Goal: Information Seeking & Learning: Learn about a topic

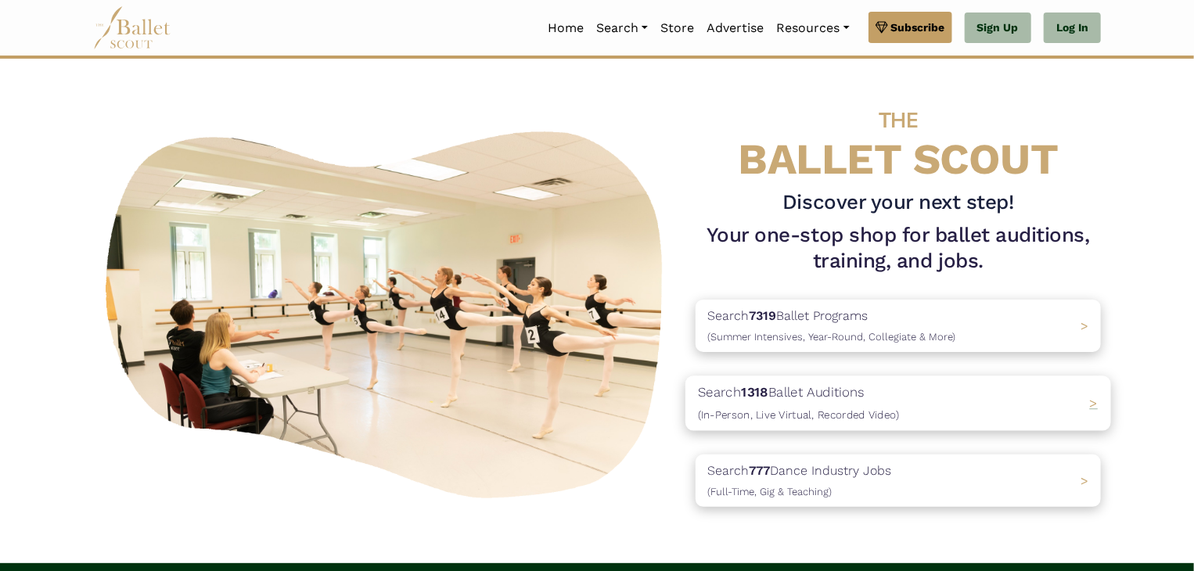
click at [777, 410] on span "(In-Person, Live Virtual, Recorded Video)" at bounding box center [798, 414] width 201 height 13
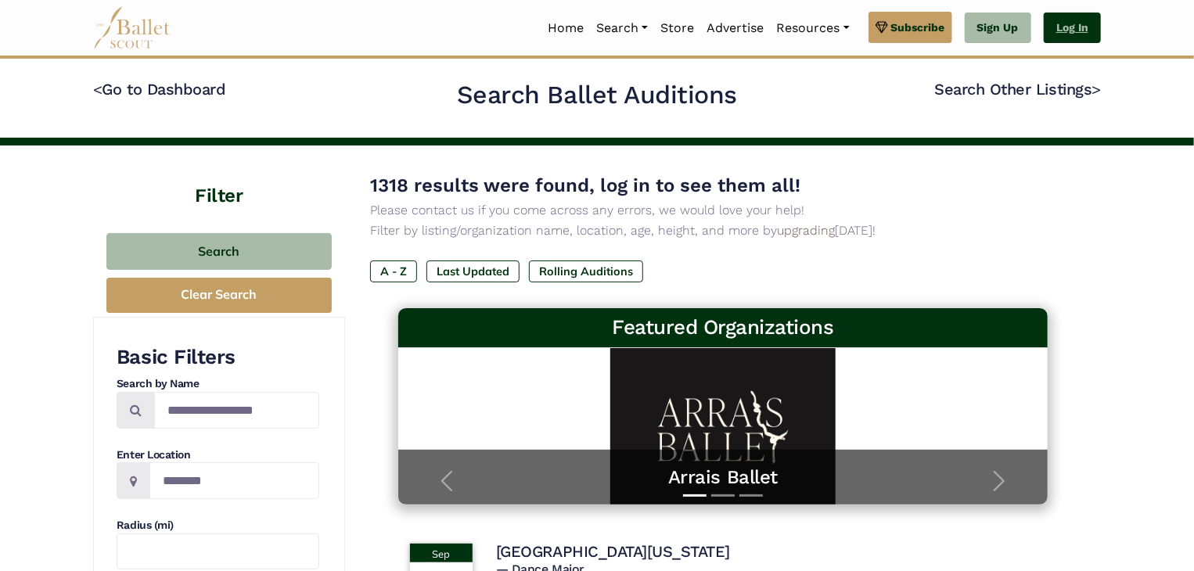
click at [1075, 34] on link "Log In" at bounding box center [1072, 28] width 57 height 31
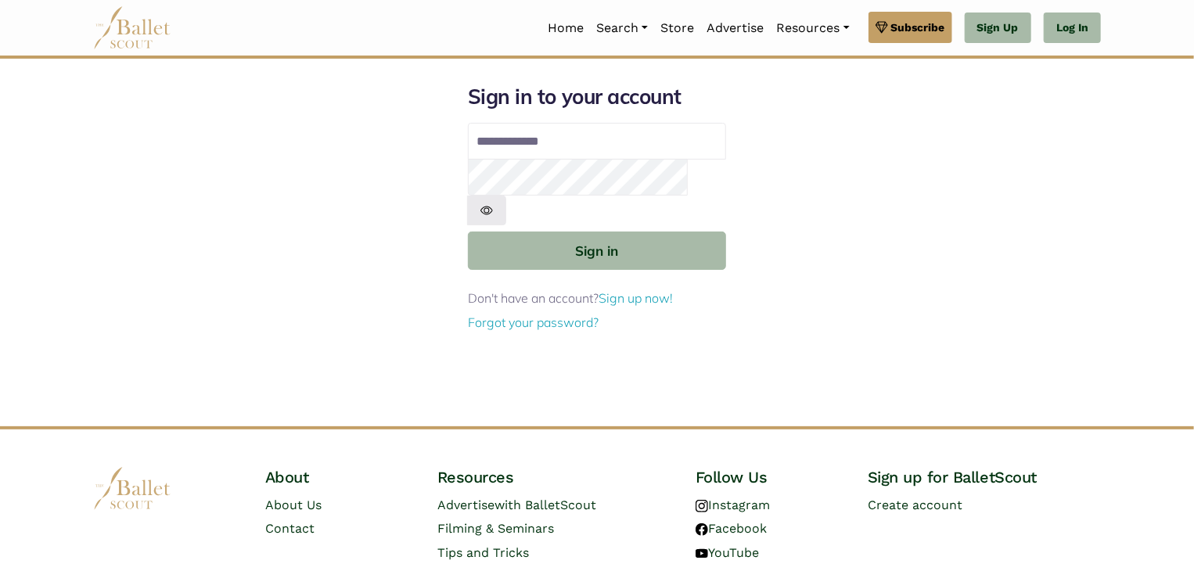
click at [547, 142] on input "Email address" at bounding box center [597, 142] width 258 height 38
type input "**********"
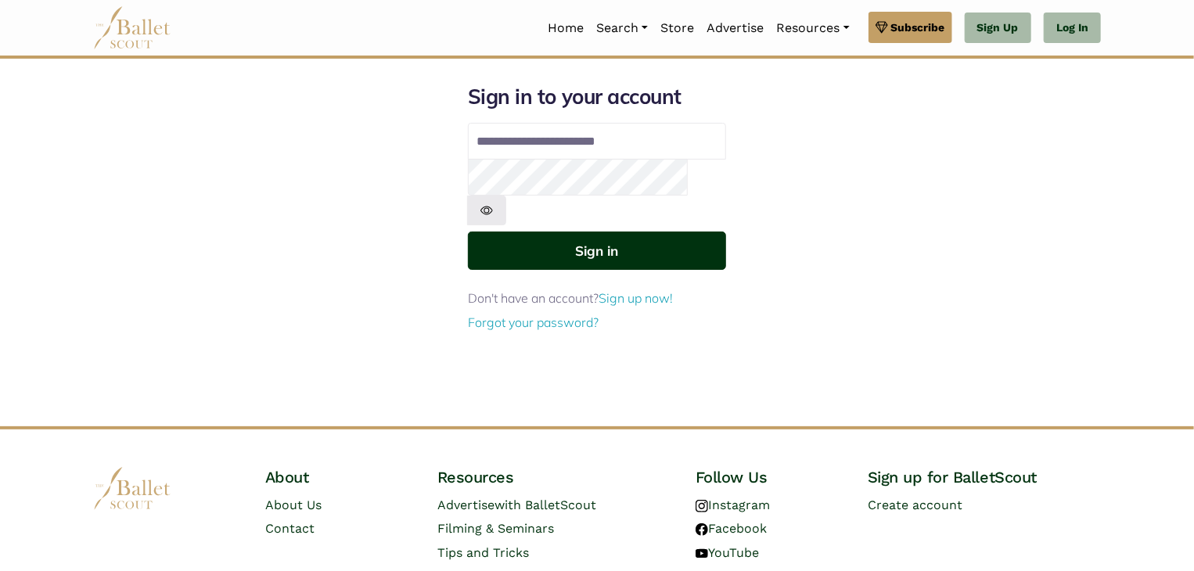
click at [617, 232] on button "Sign in" at bounding box center [597, 251] width 258 height 38
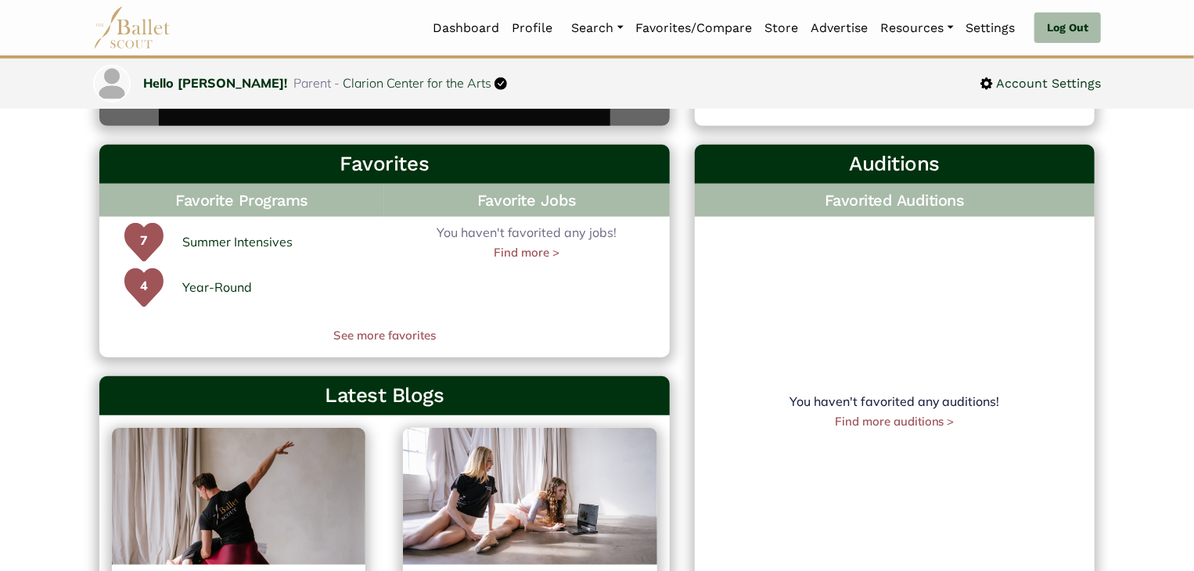
scroll to position [432, 0]
click at [213, 246] on link "Summer Intensives" at bounding box center [237, 242] width 110 height 20
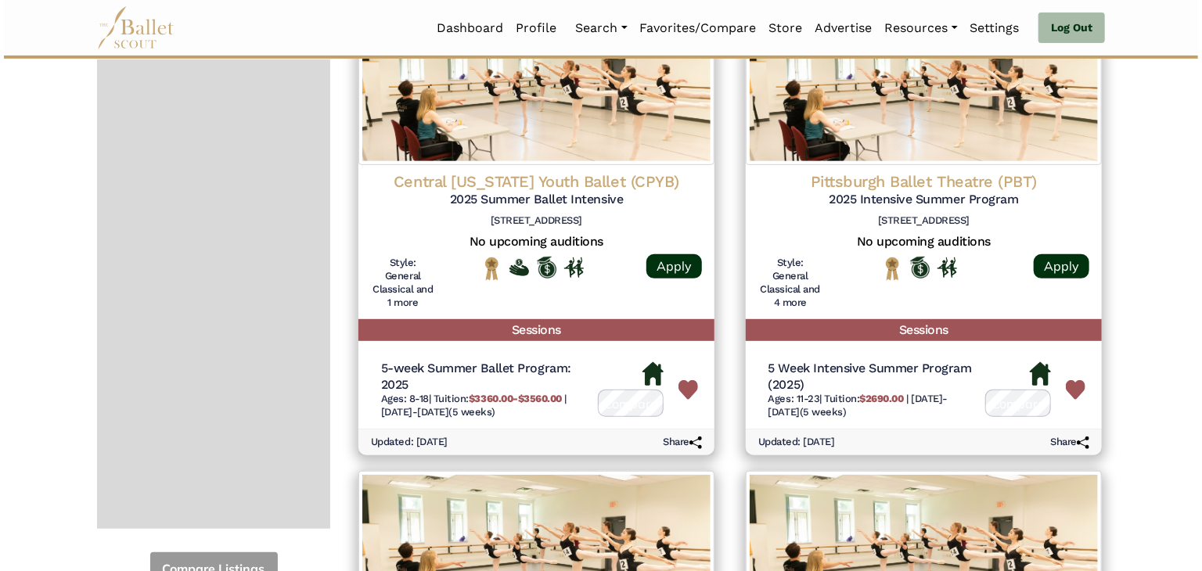
scroll to position [247, 0]
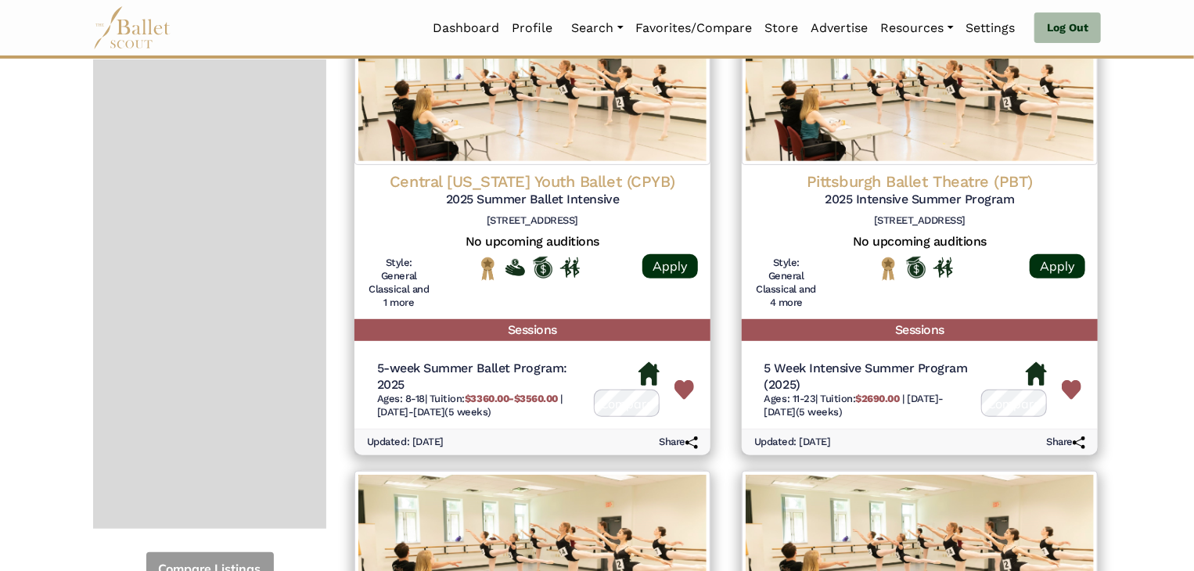
click at [839, 372] on h5 "5 Week Intensive Summer Program (2025)" at bounding box center [867, 377] width 205 height 33
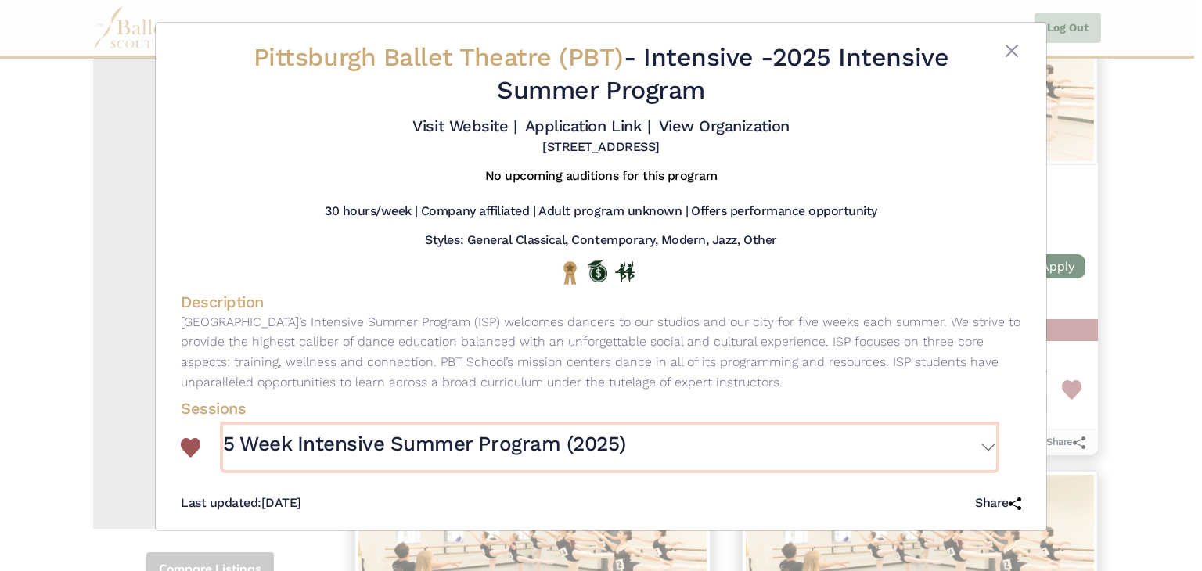
click at [455, 459] on button "5 Week Intensive Summer Program (2025)" at bounding box center [609, 447] width 773 height 45
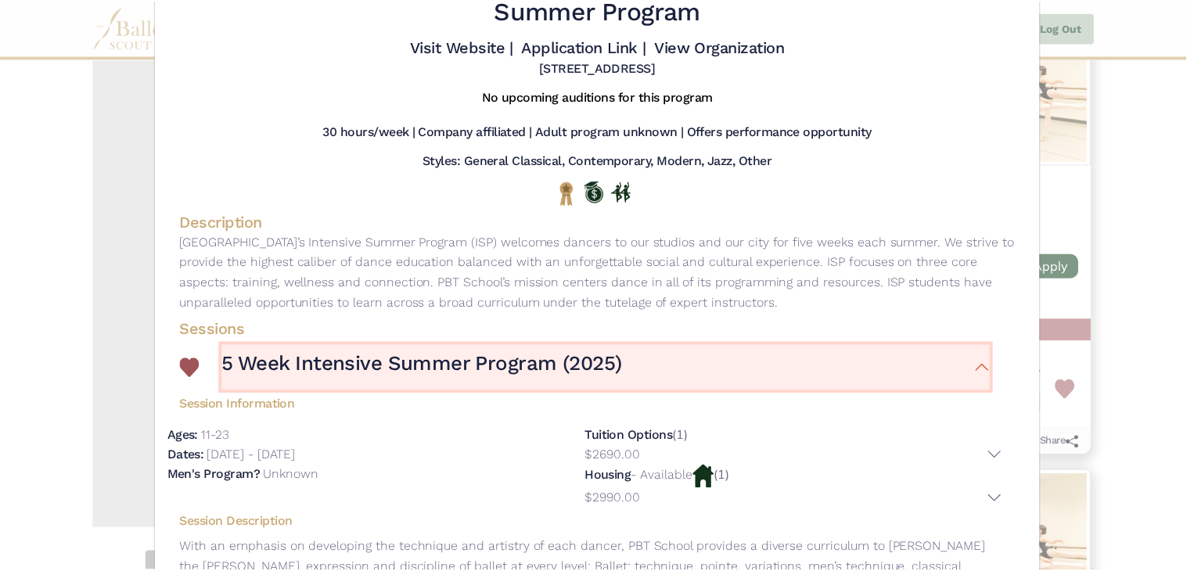
scroll to position [39, 0]
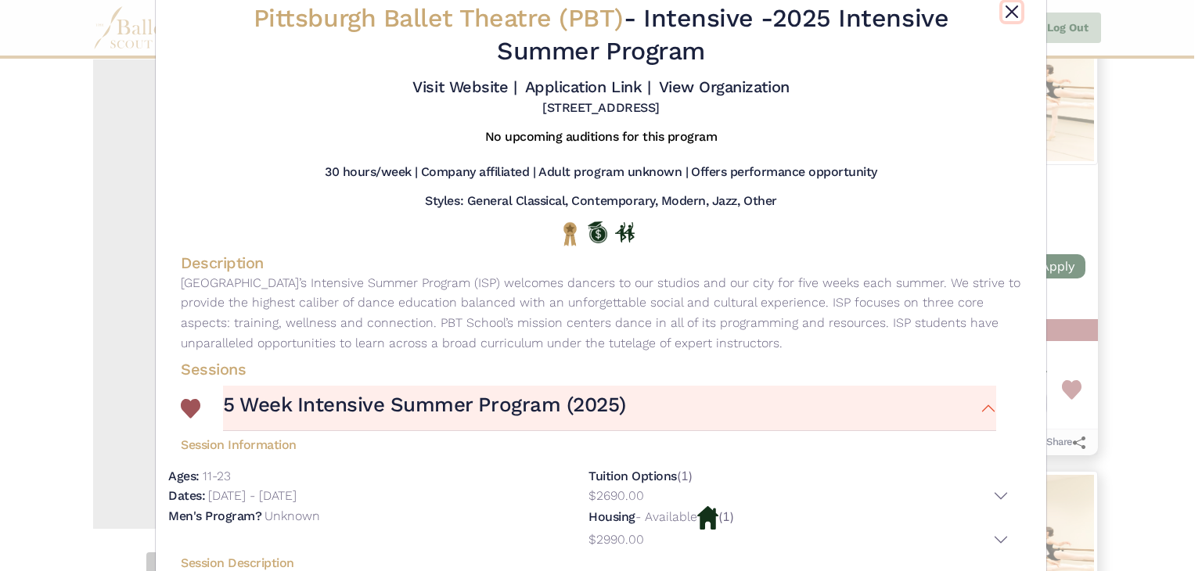
click at [1009, 19] on button "Close" at bounding box center [1011, 11] width 19 height 19
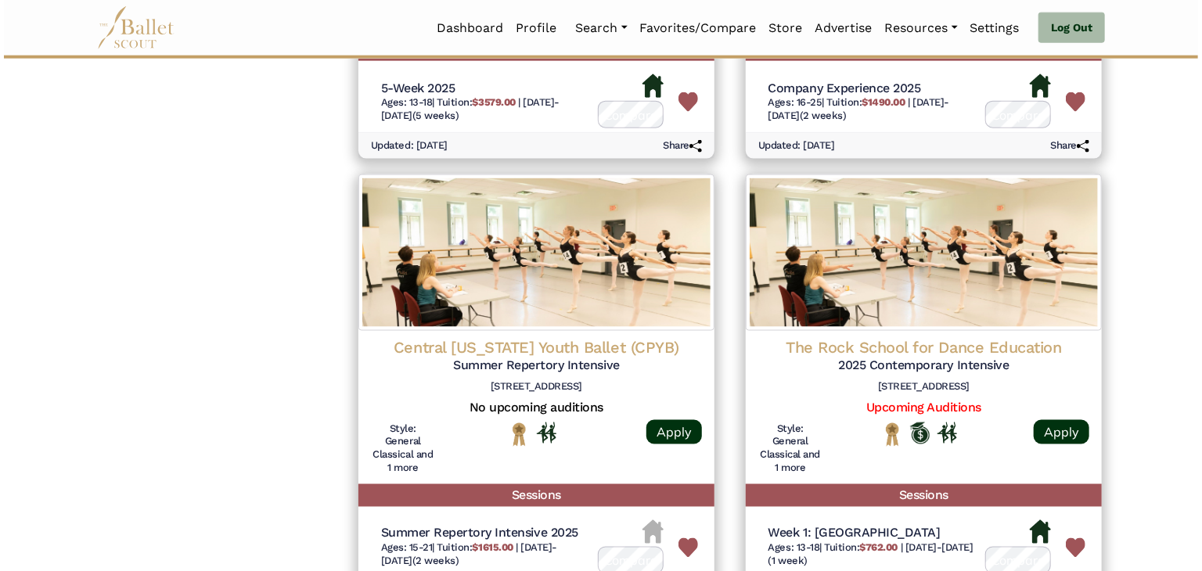
scroll to position [980, 0]
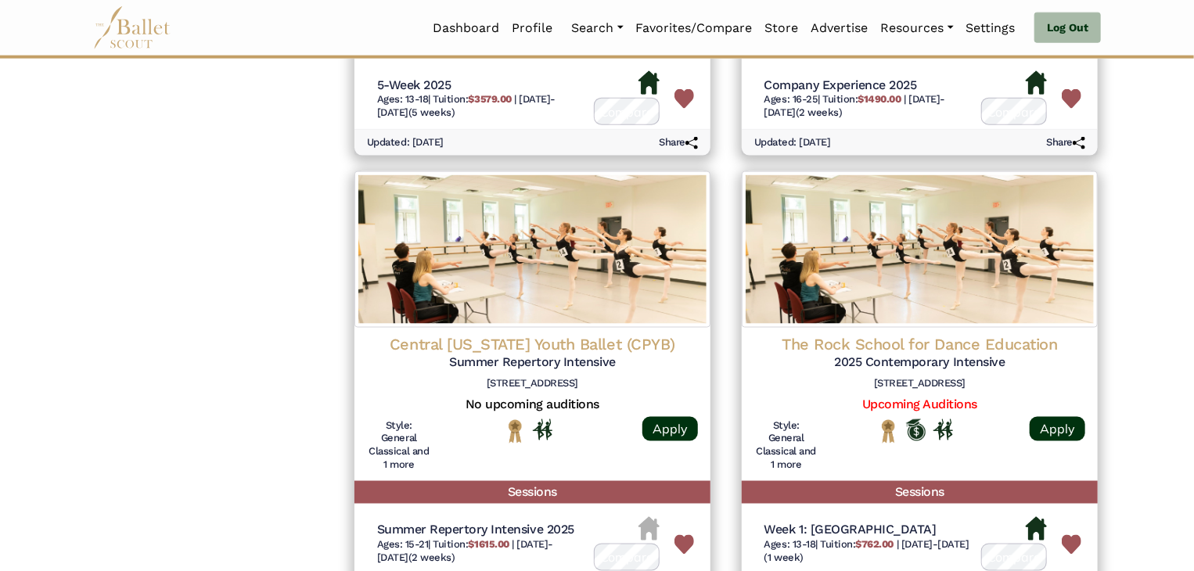
click at [908, 354] on h5 "2025 Contemporary Intensive" at bounding box center [919, 362] width 331 height 16
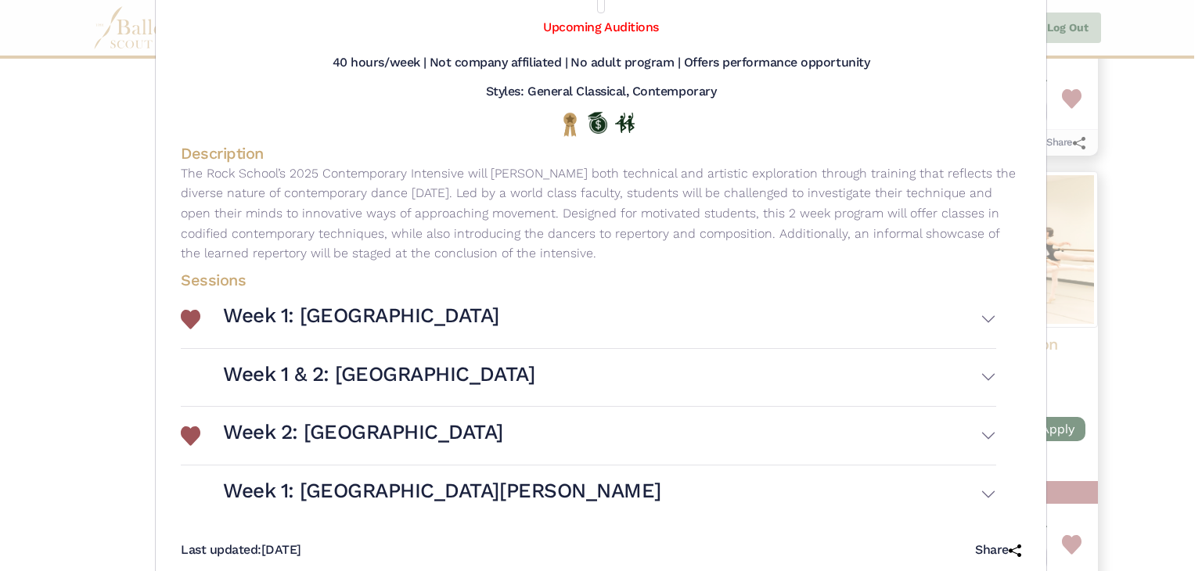
scroll to position [307, 0]
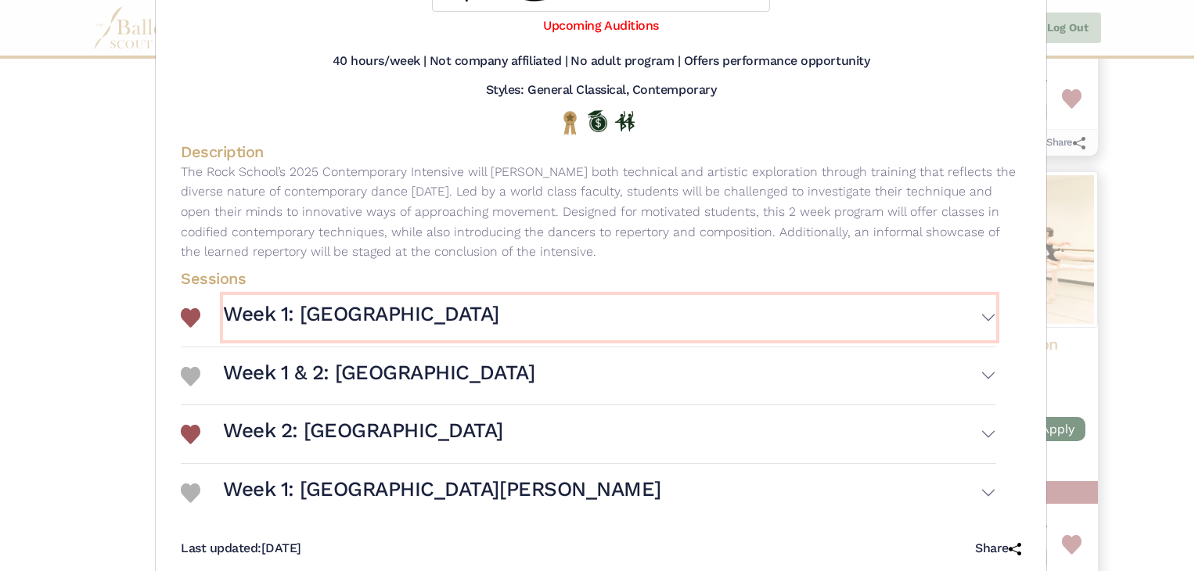
click at [398, 322] on h3 "Week 1: [GEOGRAPHIC_DATA]" at bounding box center [361, 314] width 276 height 27
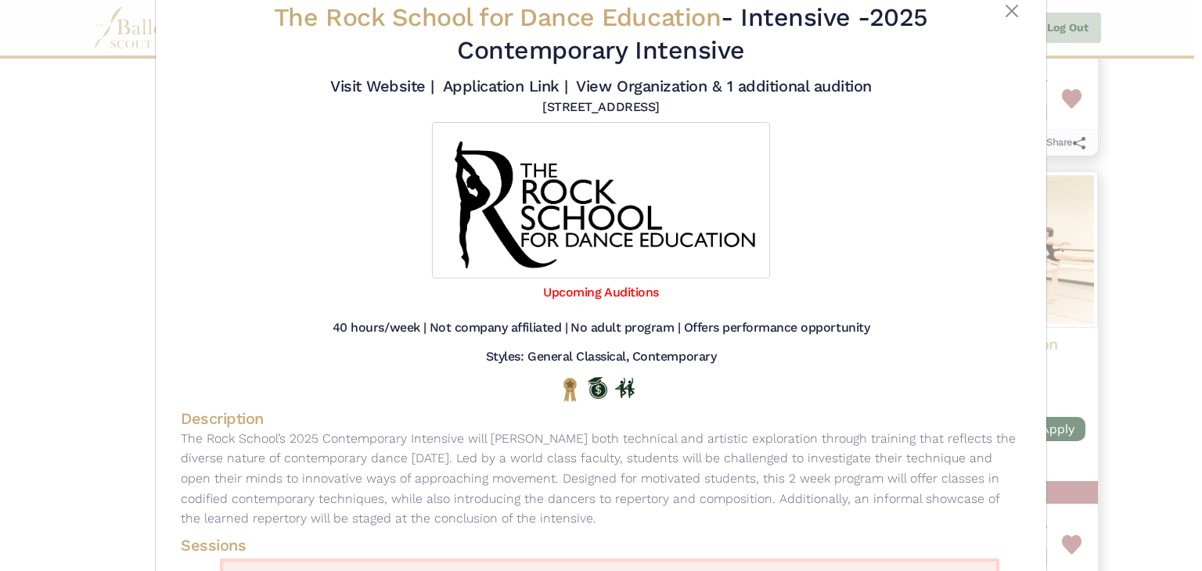
scroll to position [38, 0]
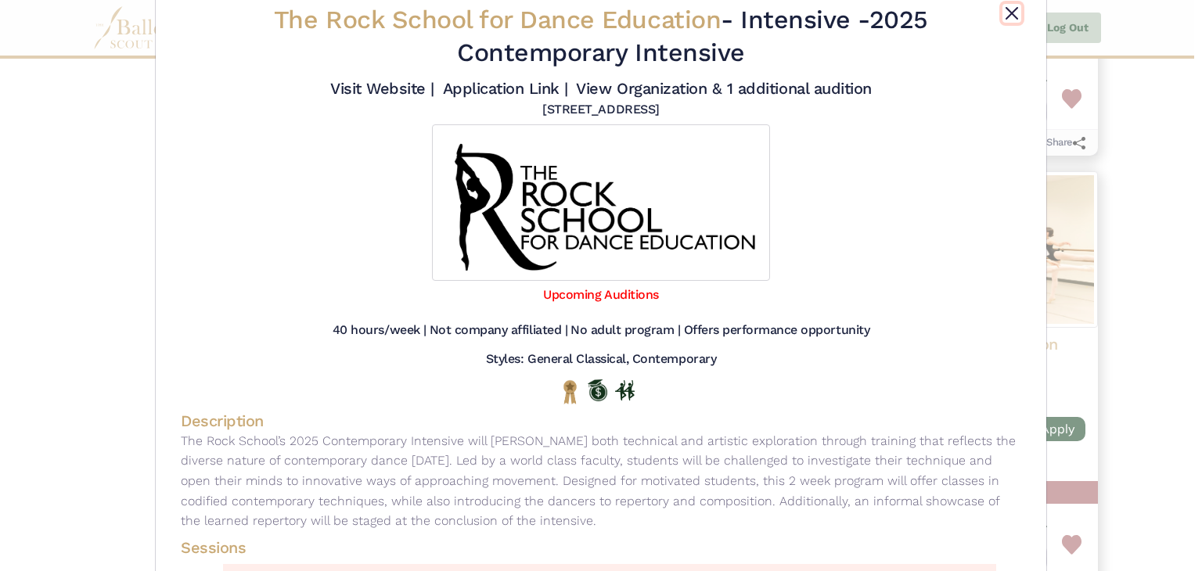
click at [1007, 17] on button "Close" at bounding box center [1011, 13] width 19 height 19
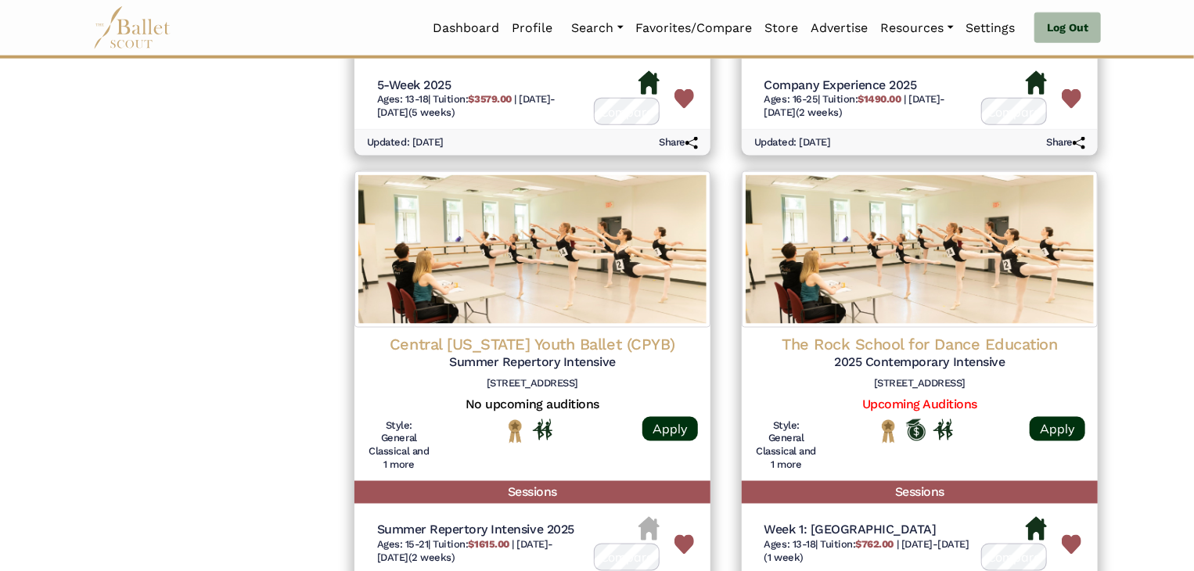
click at [964, 328] on div "The Rock School for Dance Education 2025 Contemporary Intensive [STREET_ADDRESS…" at bounding box center [920, 404] width 356 height 153
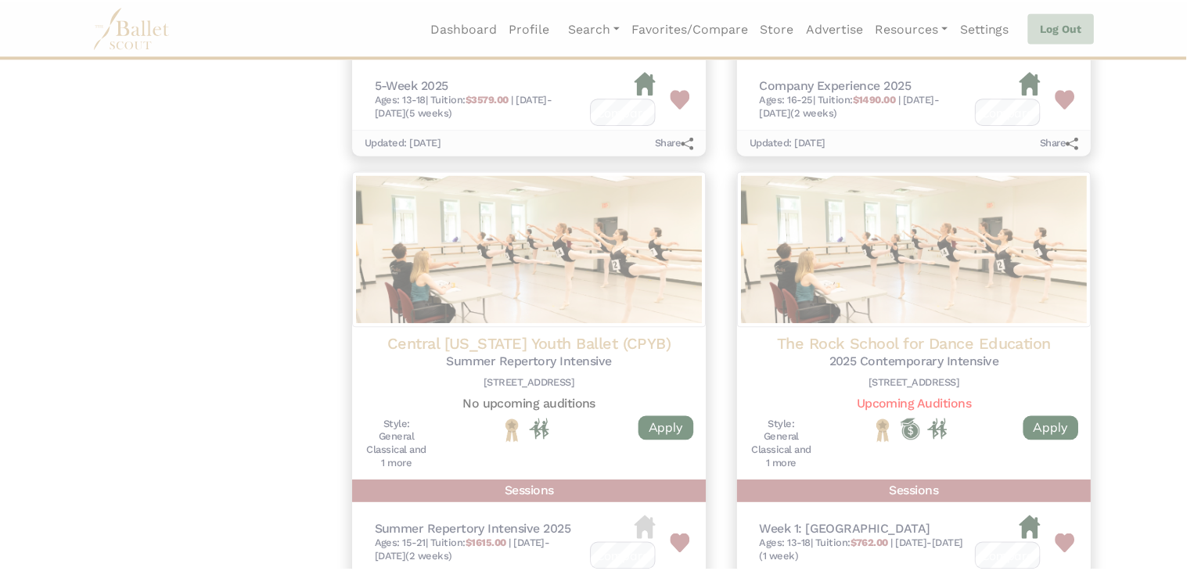
scroll to position [0, 0]
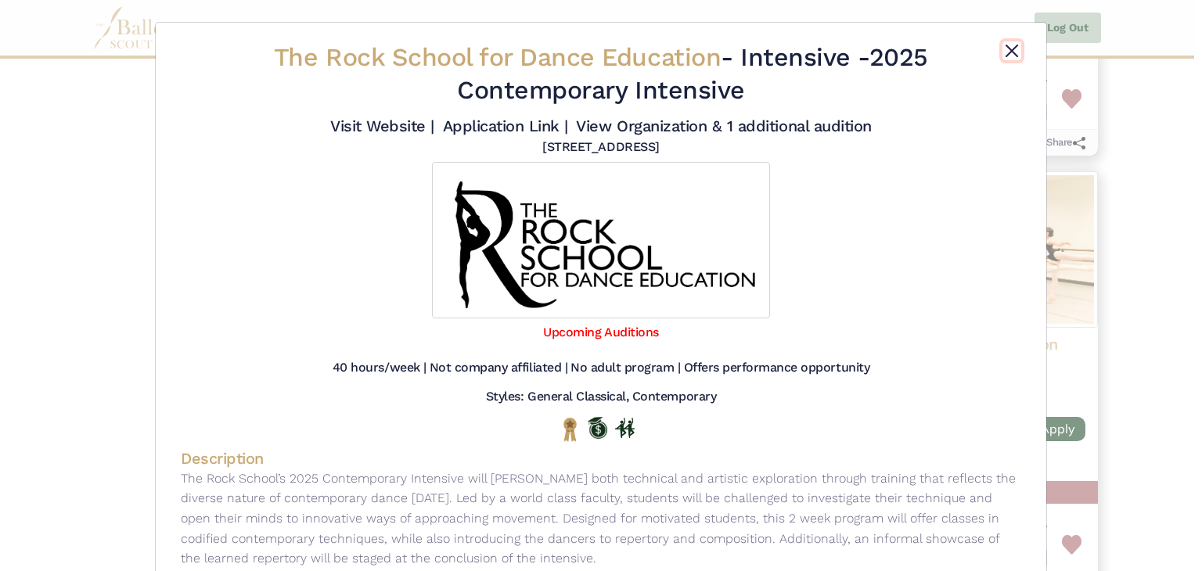
click at [1010, 58] on button "Close" at bounding box center [1011, 50] width 19 height 19
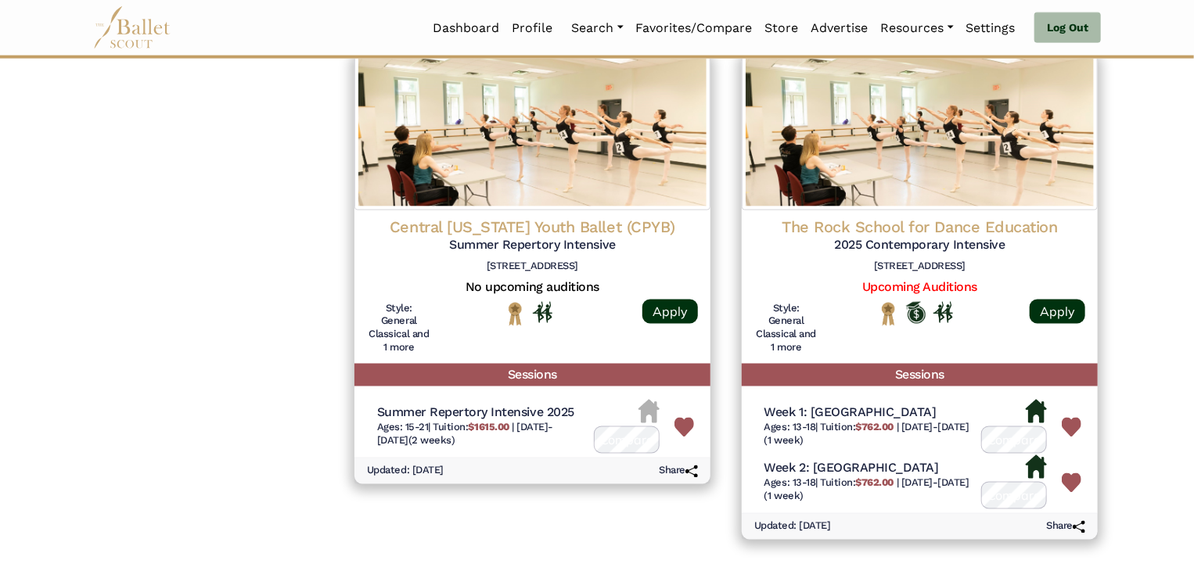
scroll to position [1117, 0]
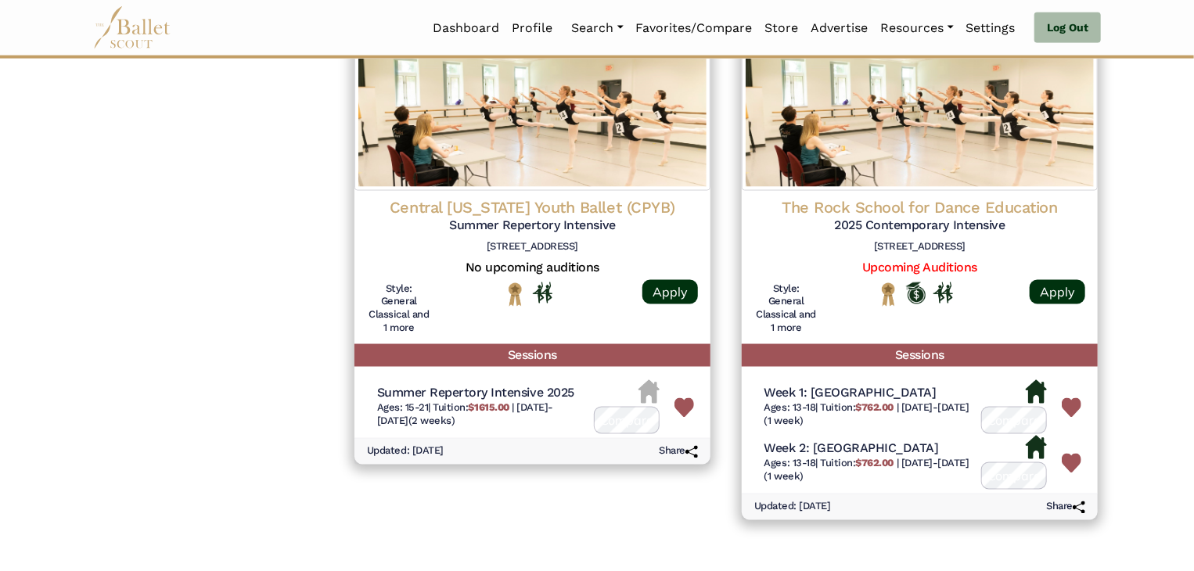
click at [1074, 463] on img at bounding box center [1072, 464] width 20 height 20
click at [1070, 404] on img at bounding box center [1072, 408] width 20 height 20
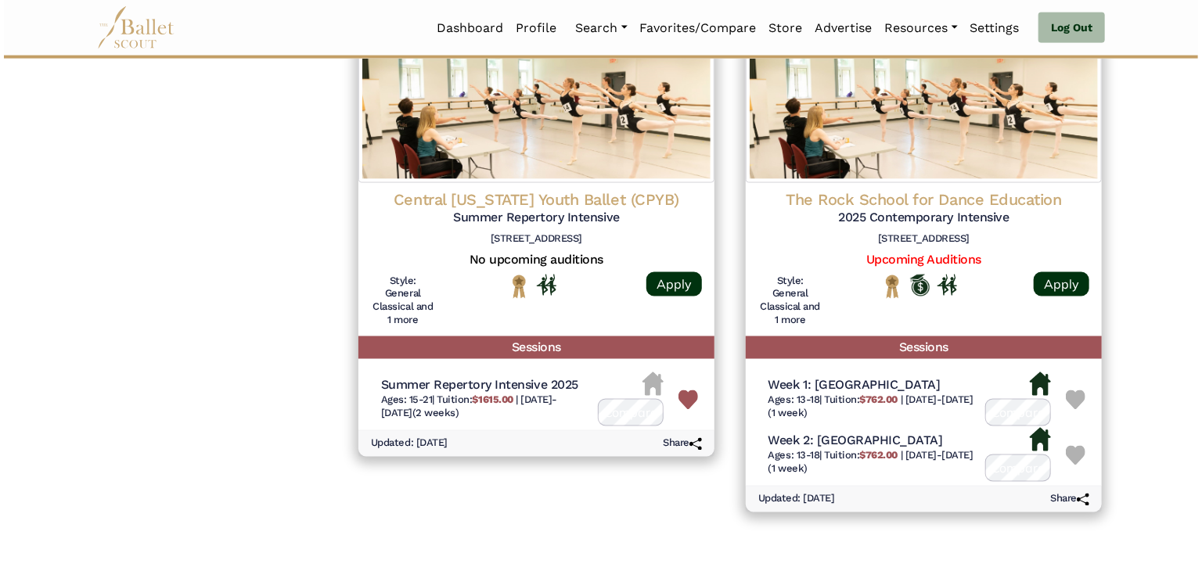
scroll to position [1129, 0]
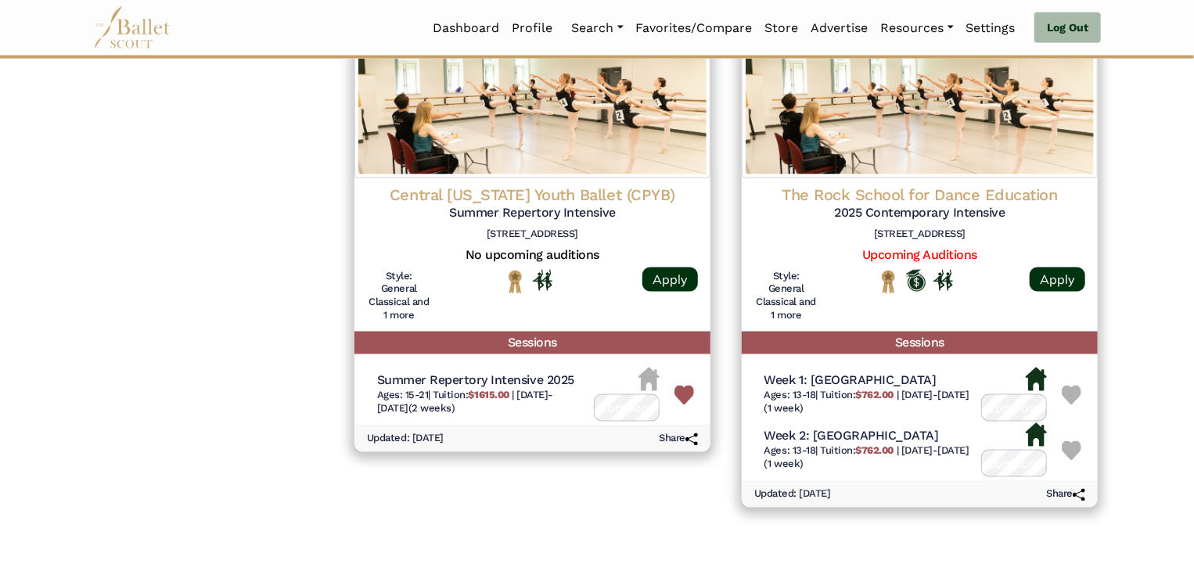
click at [521, 398] on h6 "Ages: 15-21 | Tuition: $1615.00 | [DATE]-[DATE] (2 weeks)" at bounding box center [479, 403] width 205 height 27
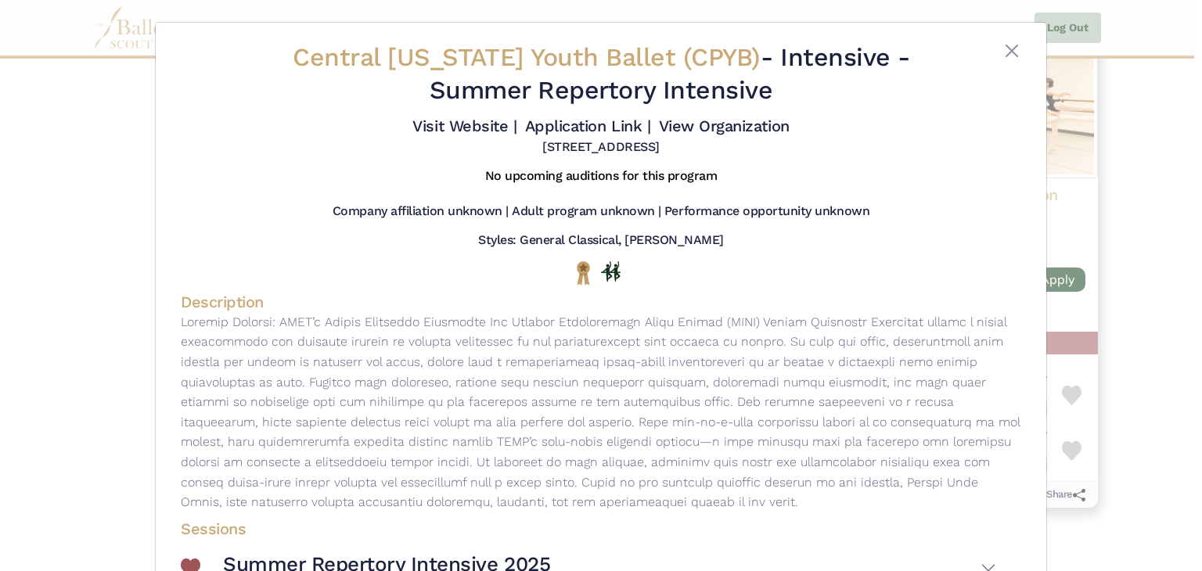
scroll to position [102, 0]
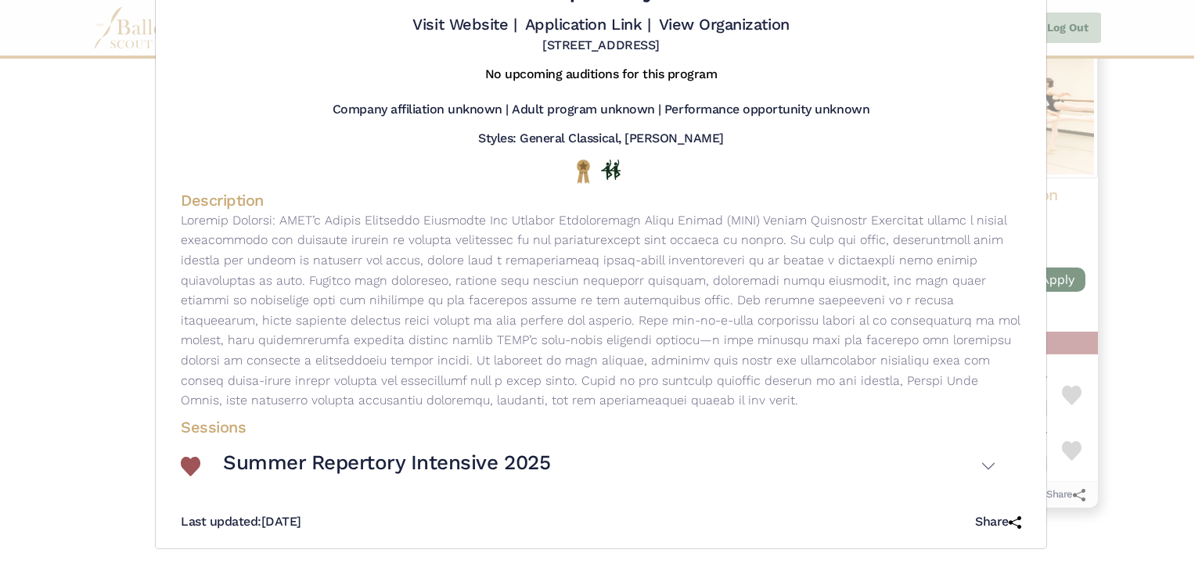
click at [427, 473] on h3 "Summer Repertory Intensive 2025" at bounding box center [386, 463] width 327 height 27
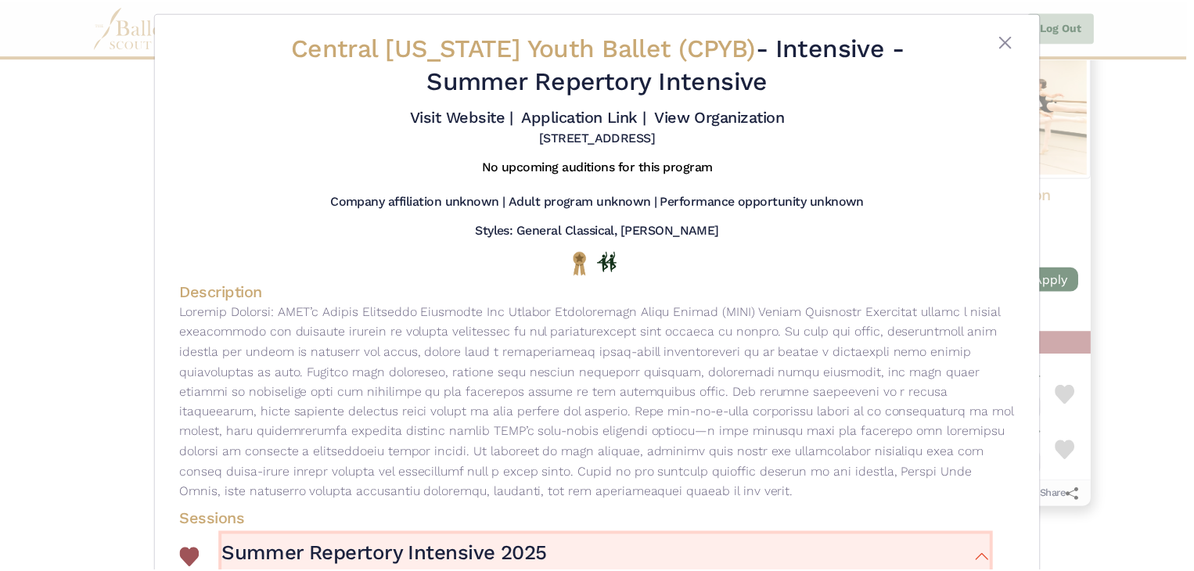
scroll to position [0, 0]
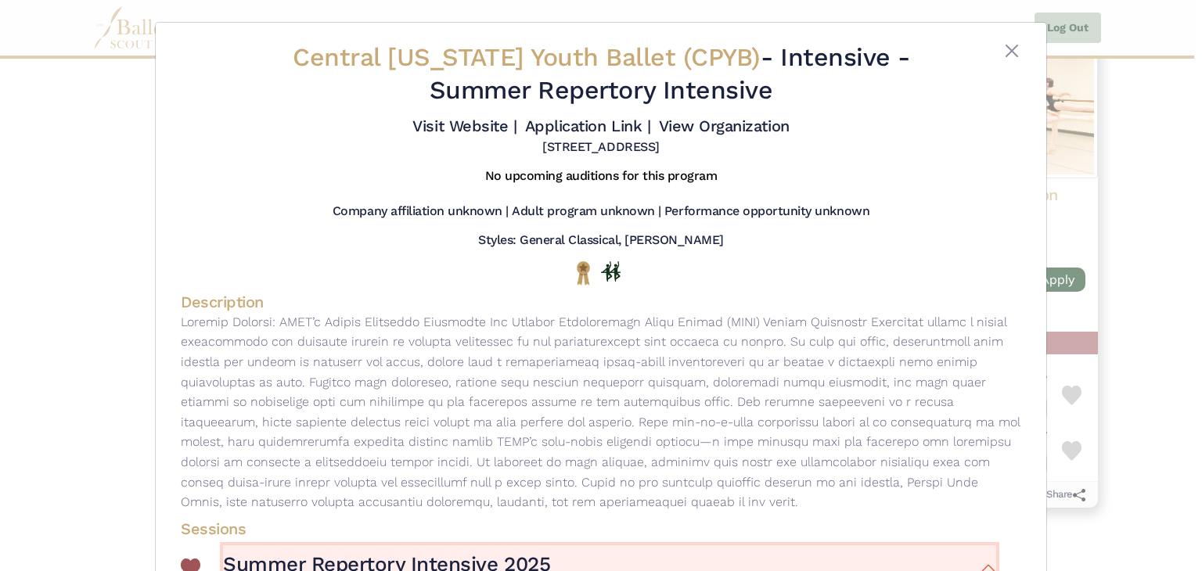
click at [1005, 56] on button "Close" at bounding box center [1011, 50] width 19 height 19
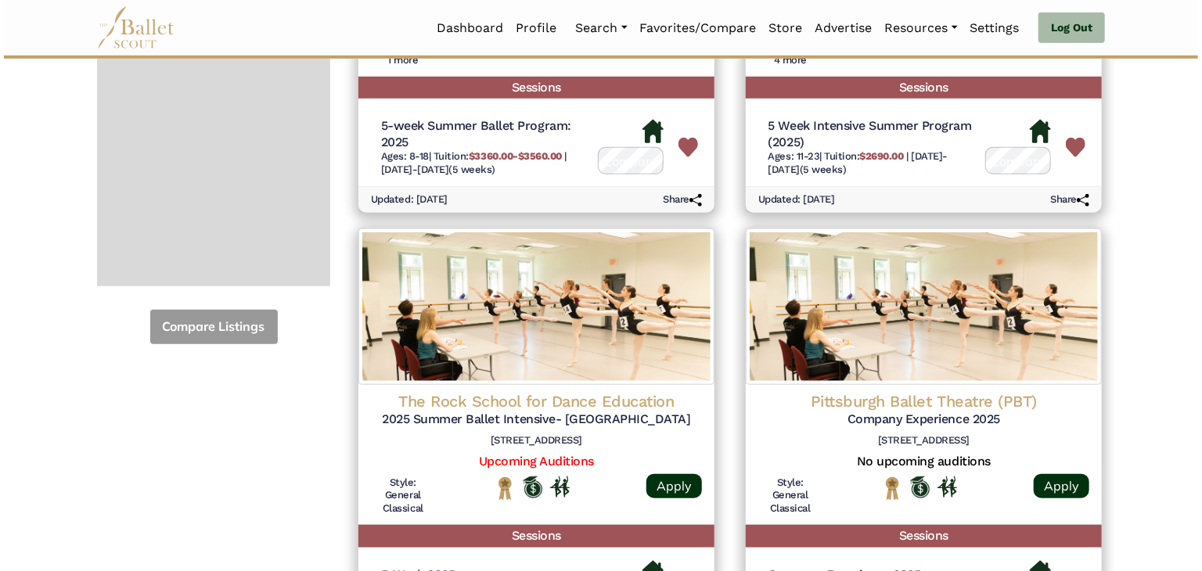
scroll to position [491, 0]
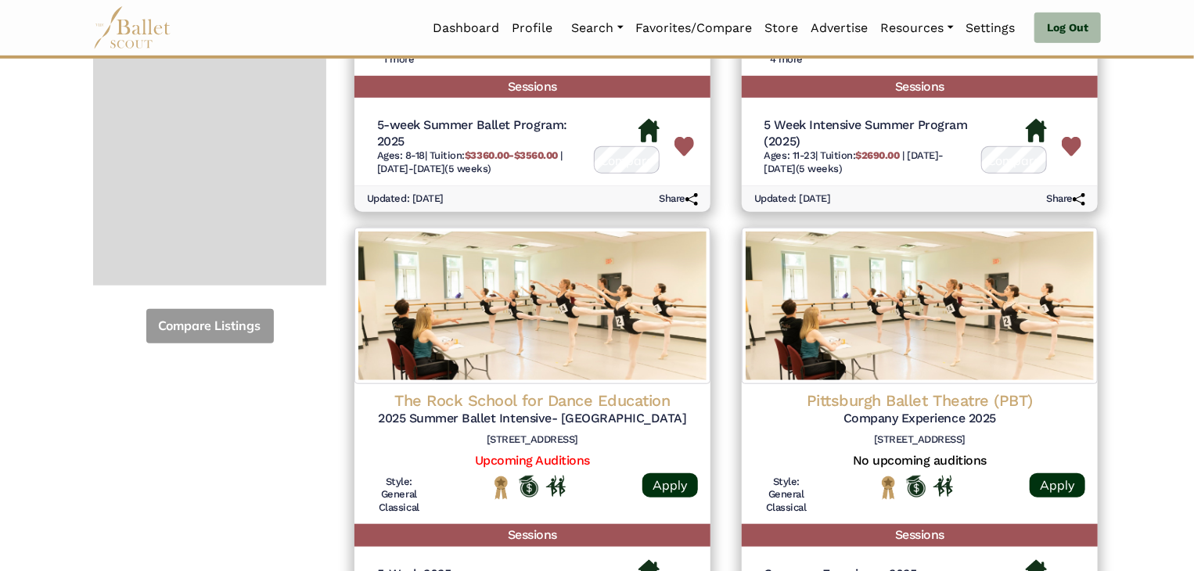
click at [553, 401] on h4 "The Rock School for Dance Education" at bounding box center [532, 400] width 331 height 20
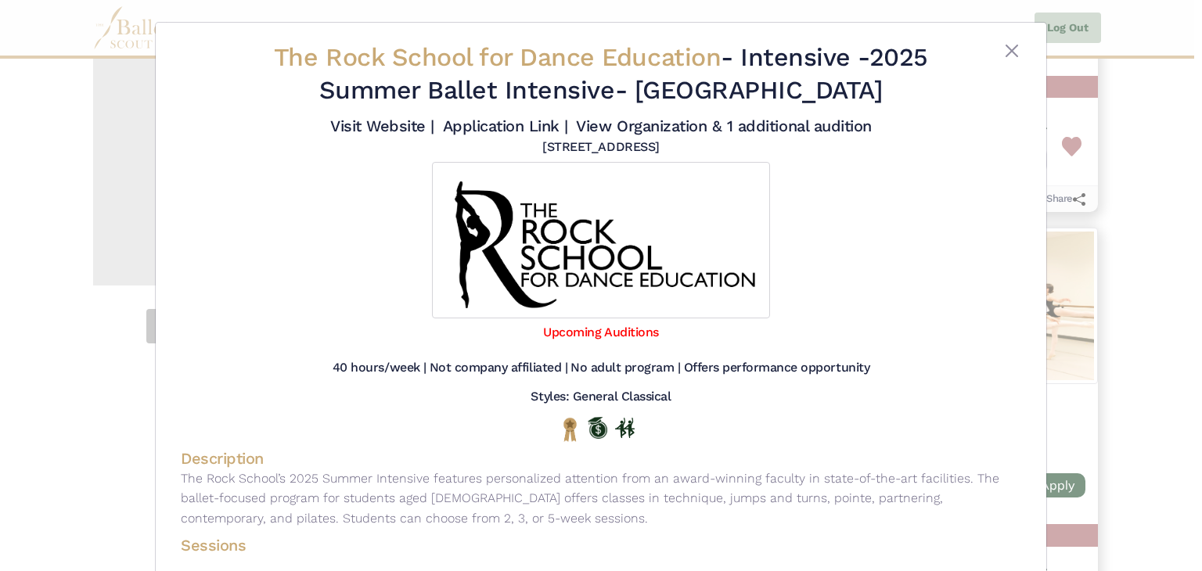
click at [605, 335] on link "Upcoming Auditions" at bounding box center [600, 332] width 115 height 15
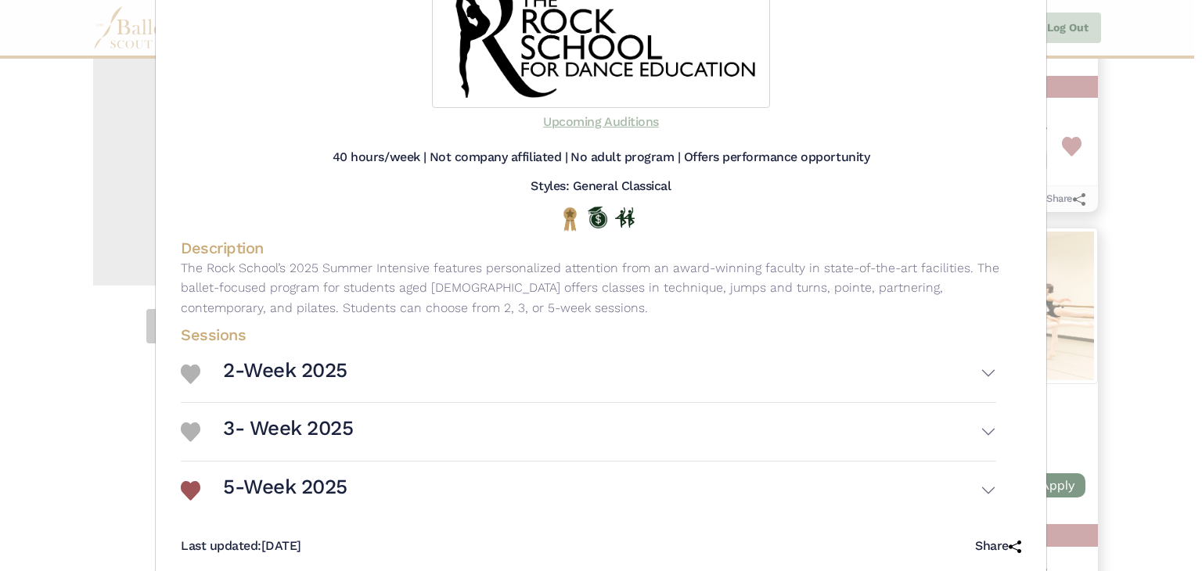
scroll to position [235, 0]
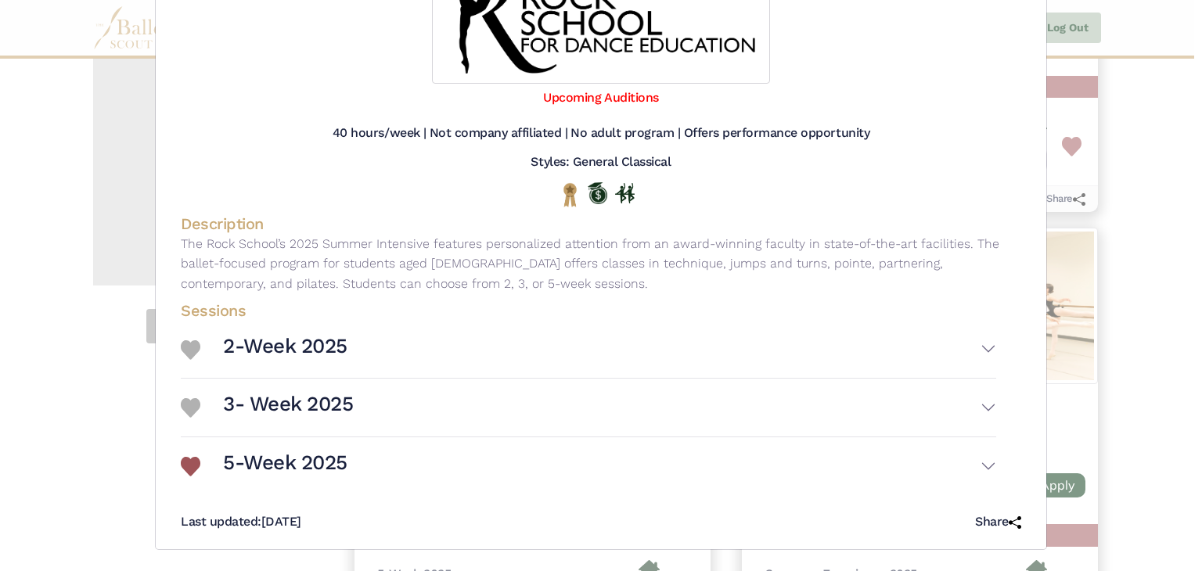
click at [357, 483] on button "5-Week 2025" at bounding box center [609, 466] width 773 height 45
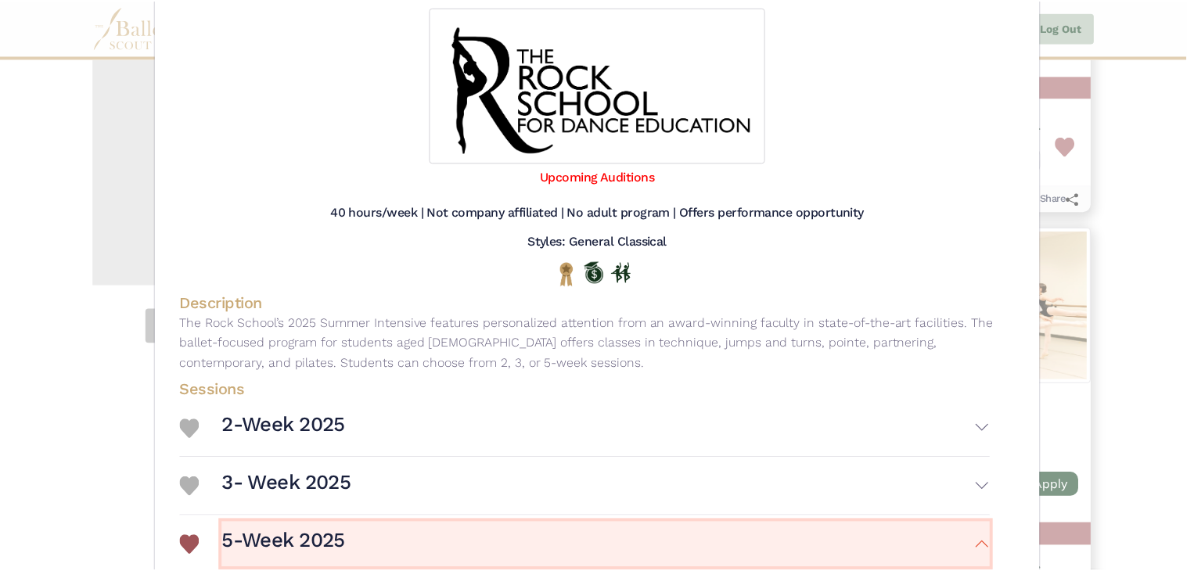
scroll to position [0, 0]
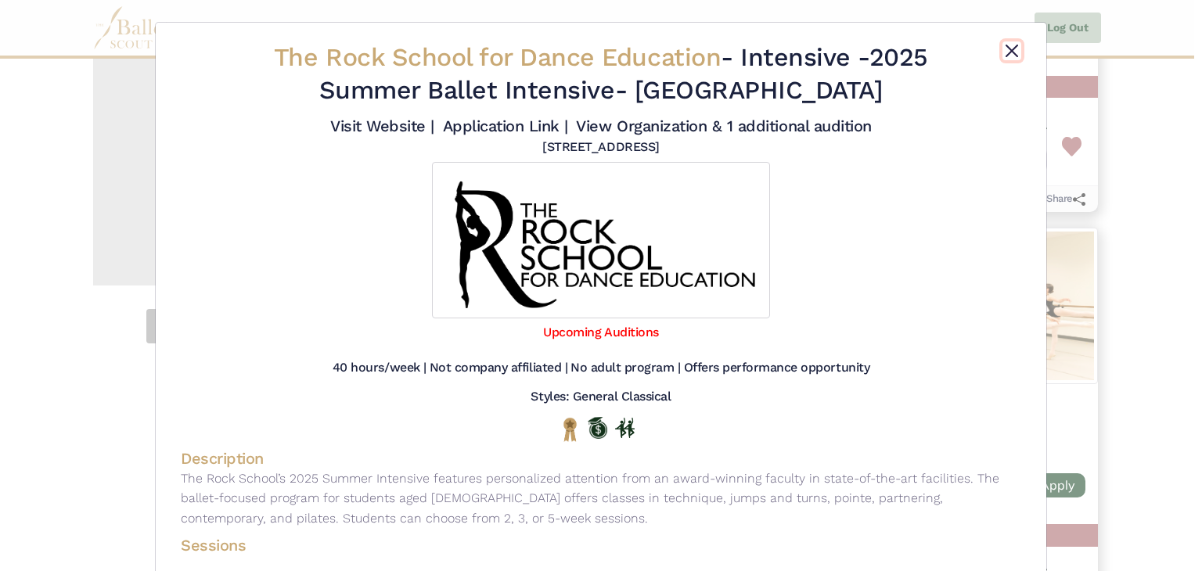
click at [1009, 57] on button "Close" at bounding box center [1011, 50] width 19 height 19
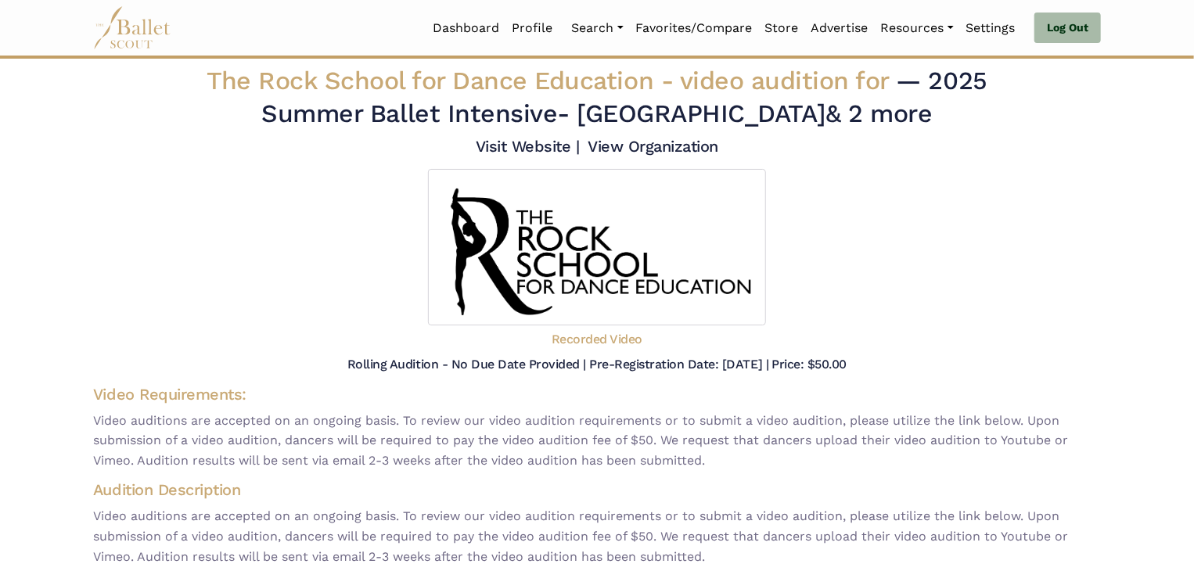
click at [605, 335] on h5 "Recorded Video" at bounding box center [597, 340] width 91 height 16
